Goal: Transaction & Acquisition: Purchase product/service

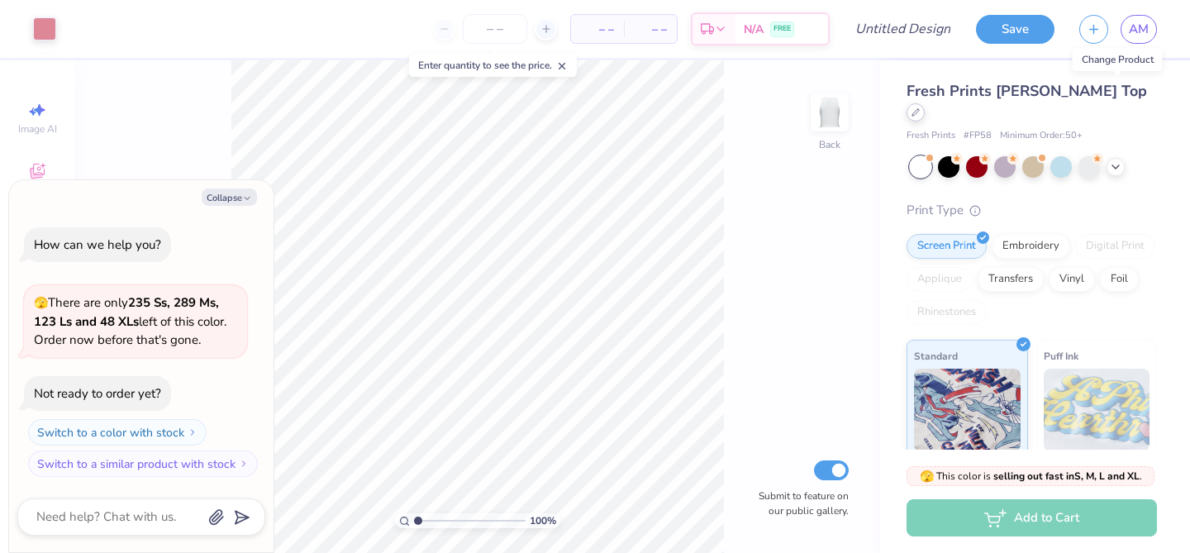
click at [925, 103] on div at bounding box center [916, 112] width 18 height 18
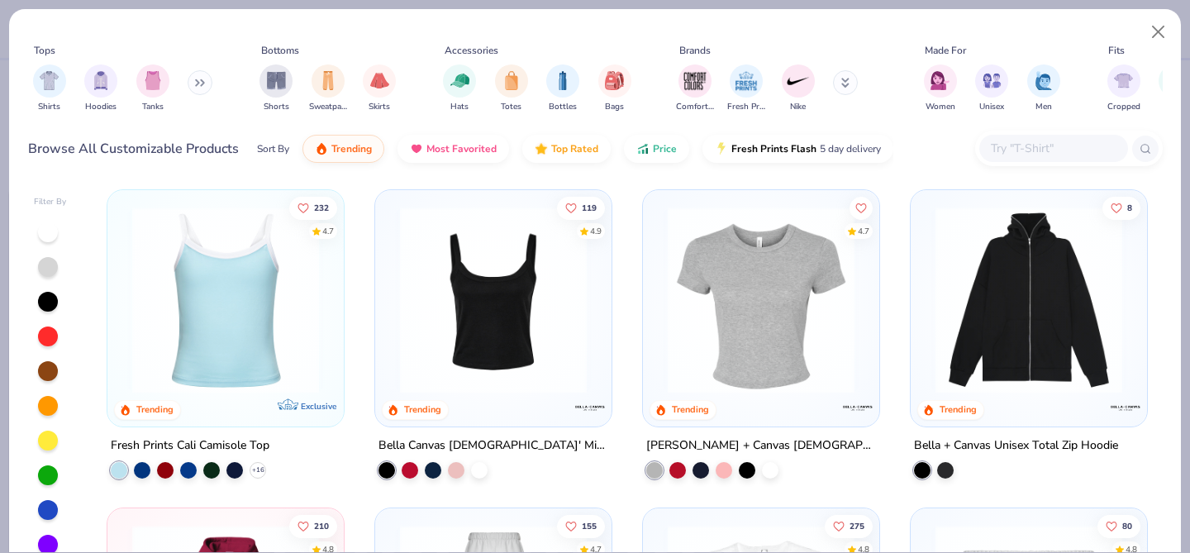
scroll to position [321, 0]
click at [773, 466] on div at bounding box center [770, 467] width 17 height 17
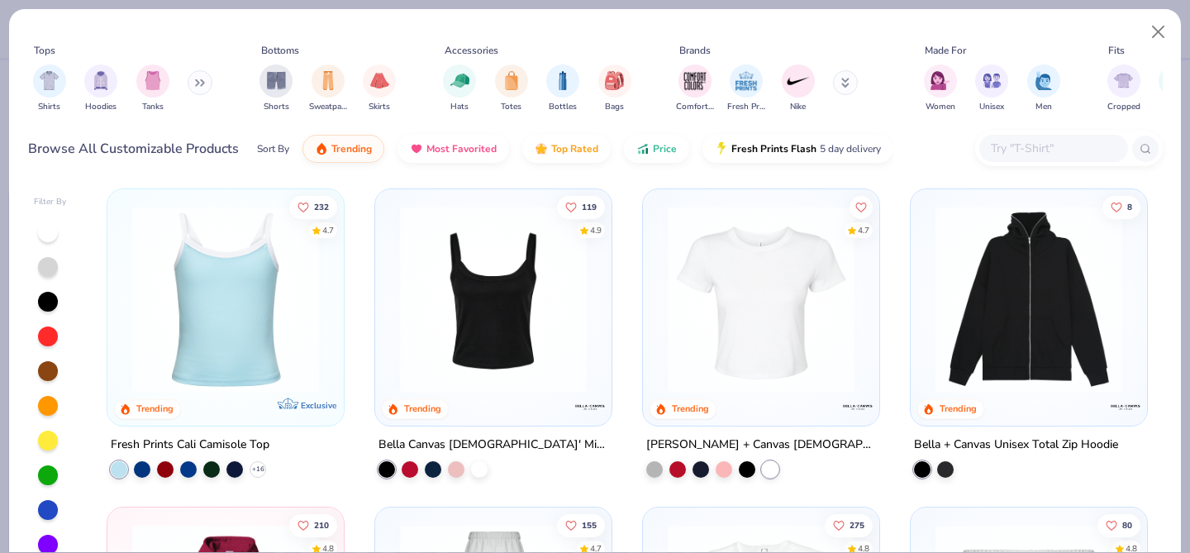
click at [759, 350] on img at bounding box center [761, 299] width 203 height 187
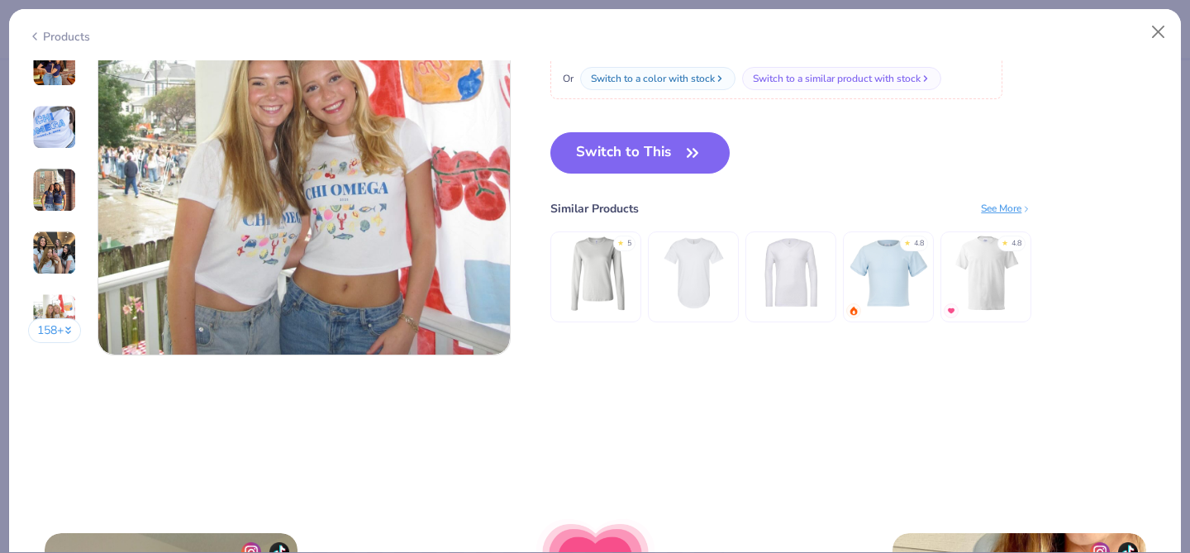
scroll to position [2860, 0]
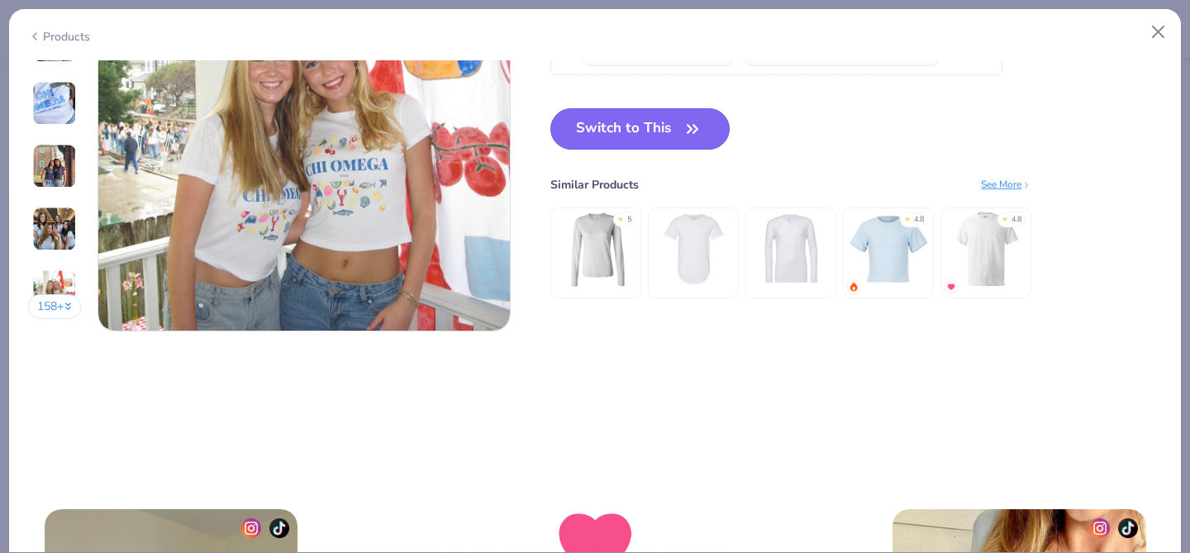
click at [636, 129] on button "Switch to This" at bounding box center [639, 128] width 179 height 41
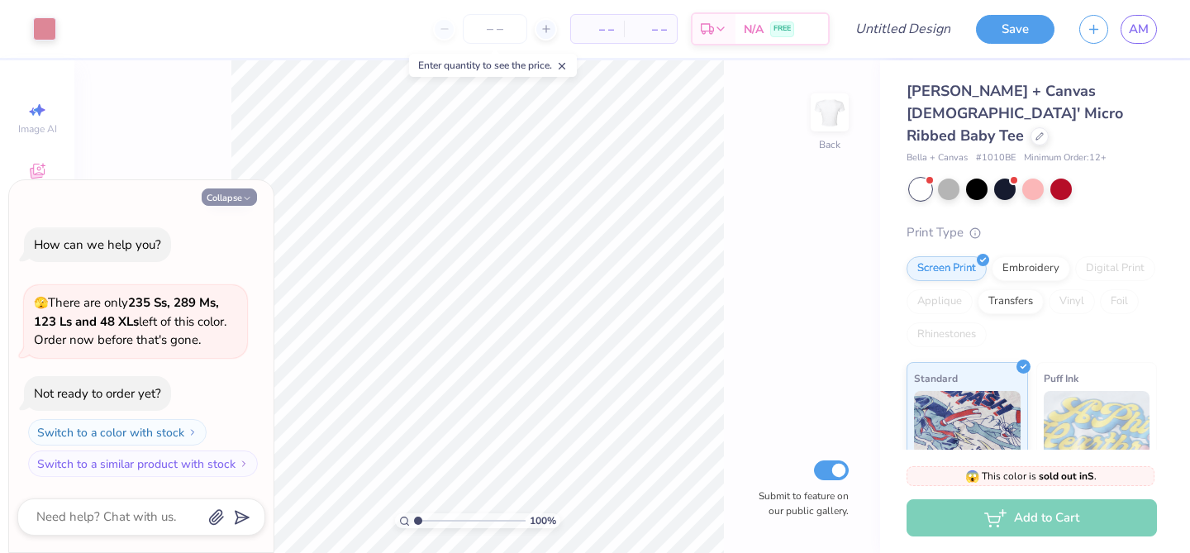
click at [240, 196] on button "Collapse" at bounding box center [229, 196] width 55 height 17
type textarea "x"
